Goal: Register for event/course

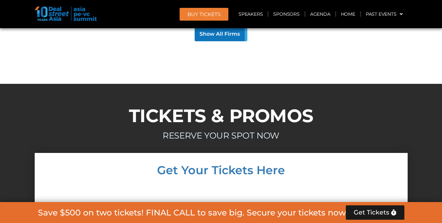
scroll to position [6279, 0]
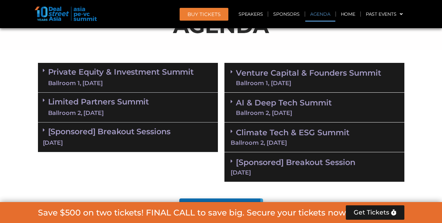
scroll to position [371, 0]
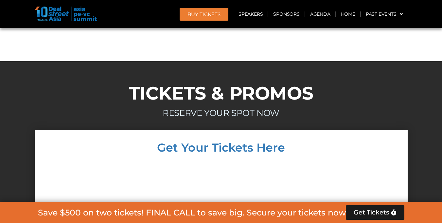
scroll to position [6279, 0]
